Goal: Check status: Check status

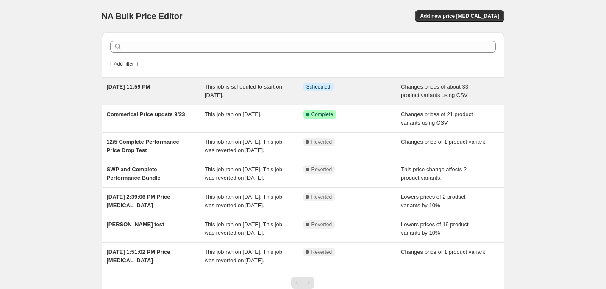
click at [128, 86] on span "[DATE] 11:59 PM" at bounding box center [129, 87] width 44 height 6
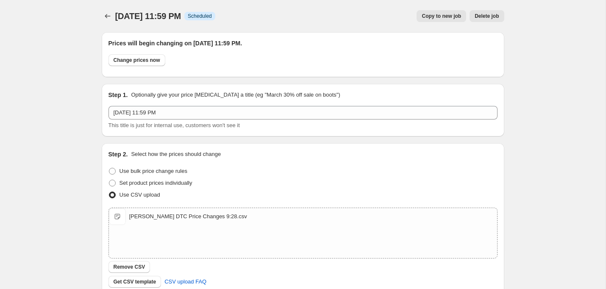
click at [154, 14] on span "[DATE] 11:59 PM" at bounding box center [148, 15] width 66 height 9
copy span "[DATE] 11:59 PM"
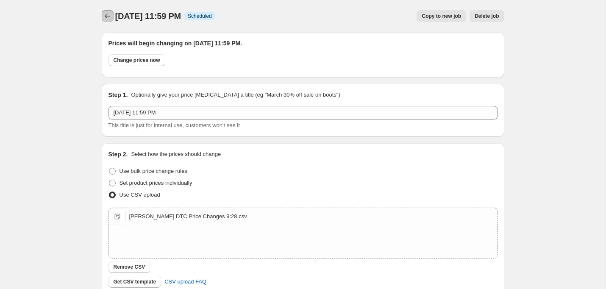
click at [106, 18] on icon "Price change jobs" at bounding box center [107, 16] width 8 height 8
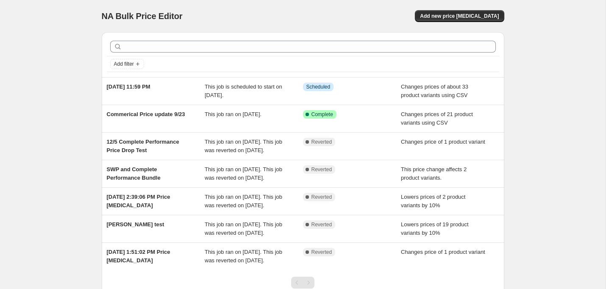
click at [559, 75] on div "NA Bulk Price Editor. This page is ready NA Bulk Price Editor Add new price [ME…" at bounding box center [303, 177] width 606 height 354
click at [536, 57] on div "NA Bulk Price Editor. This page is ready NA Bulk Price Editor Add new price [ME…" at bounding box center [303, 177] width 606 height 354
click at [375, 4] on div "NA Bulk Price Editor. This page is ready NA Bulk Price Editor Add new price [ME…" at bounding box center [303, 16] width 403 height 32
drag, startPoint x: 103, startPoint y: 14, endPoint x: 189, endPoint y: 19, distance: 87.1
click at [189, 19] on div "NA Bulk Price Editor" at bounding box center [199, 16] width 194 height 12
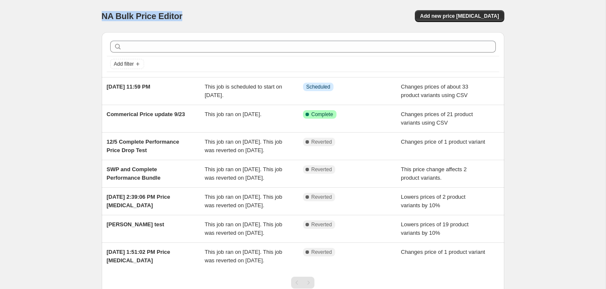
click at [156, 13] on span "NA Bulk Price Editor" at bounding box center [142, 15] width 81 height 9
click at [61, 93] on div "NA Bulk Price Editor. This page is ready NA Bulk Price Editor Add new price [ME…" at bounding box center [303, 177] width 606 height 354
